Goal: Task Accomplishment & Management: Manage account settings

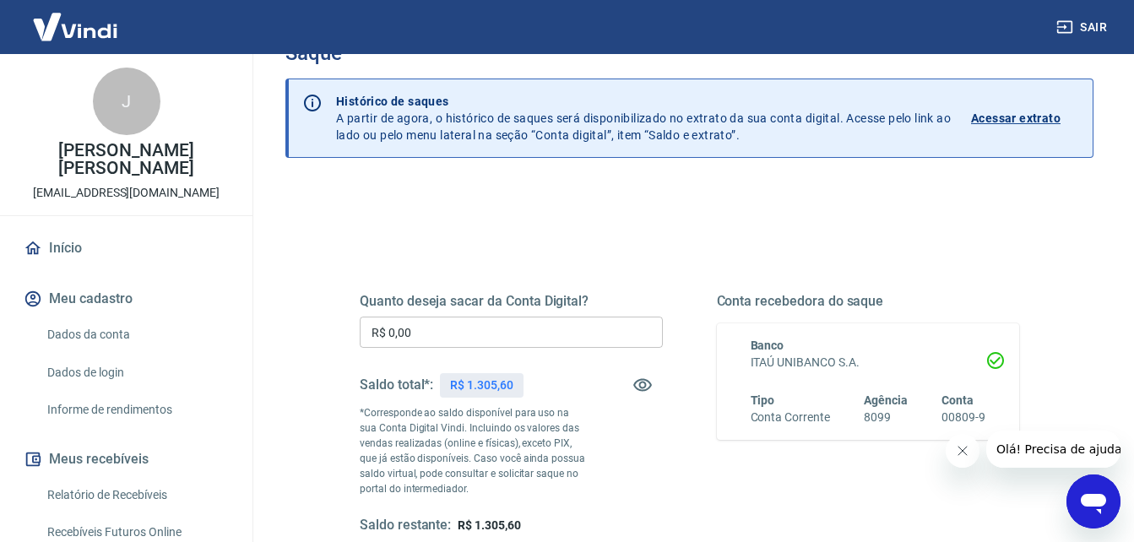
scroll to position [84, 0]
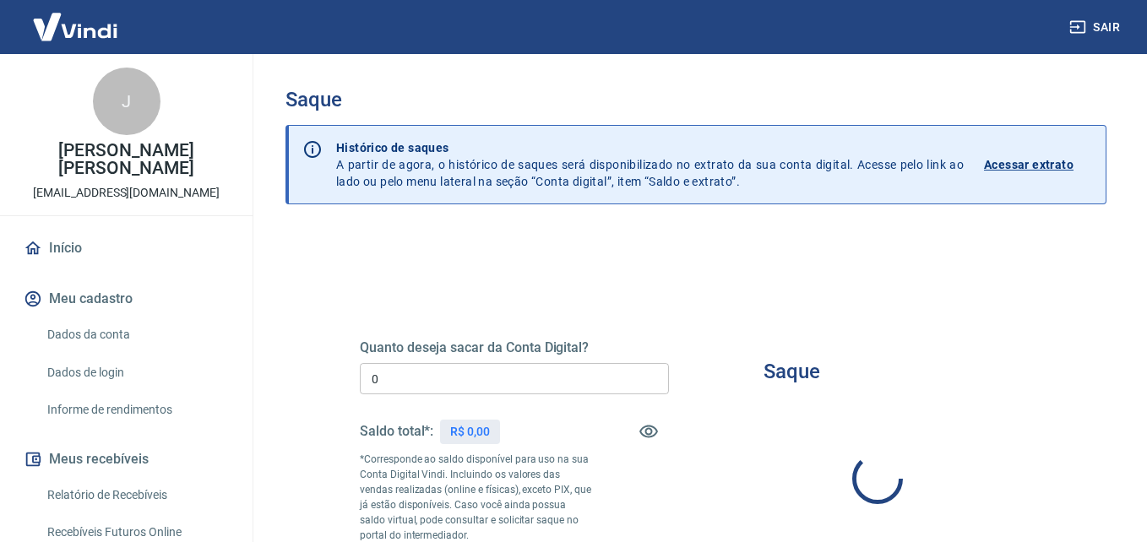
type input "R$ 0,00"
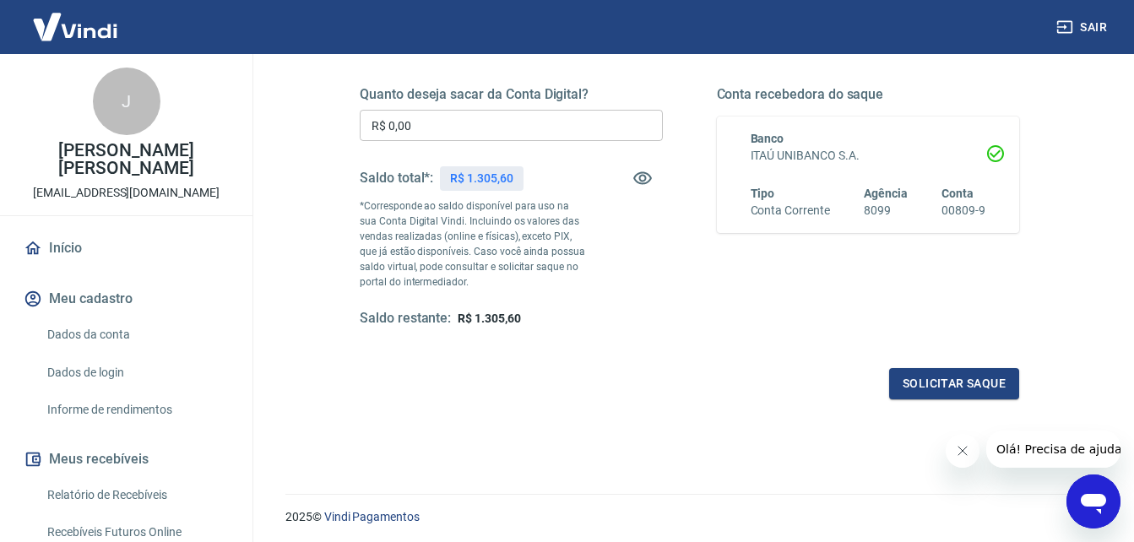
scroll to position [84, 0]
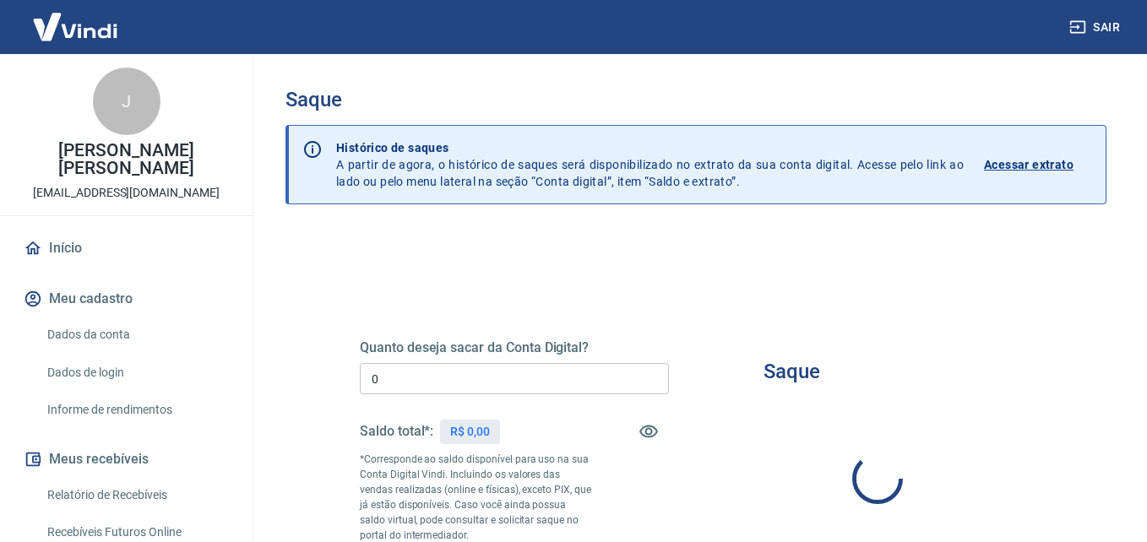
type input "R$ 0,00"
